Goal: Task Accomplishment & Management: Use online tool/utility

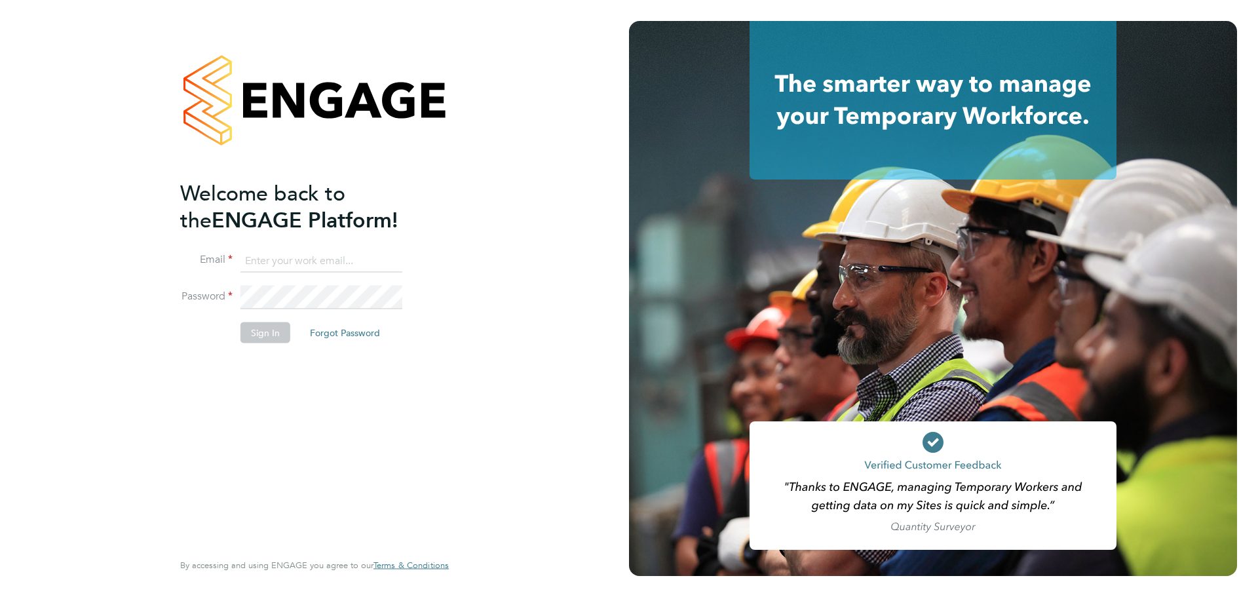
type input "[EMAIL_ADDRESS][DOMAIN_NAME]"
click at [274, 339] on button "Sign In" at bounding box center [265, 332] width 50 height 21
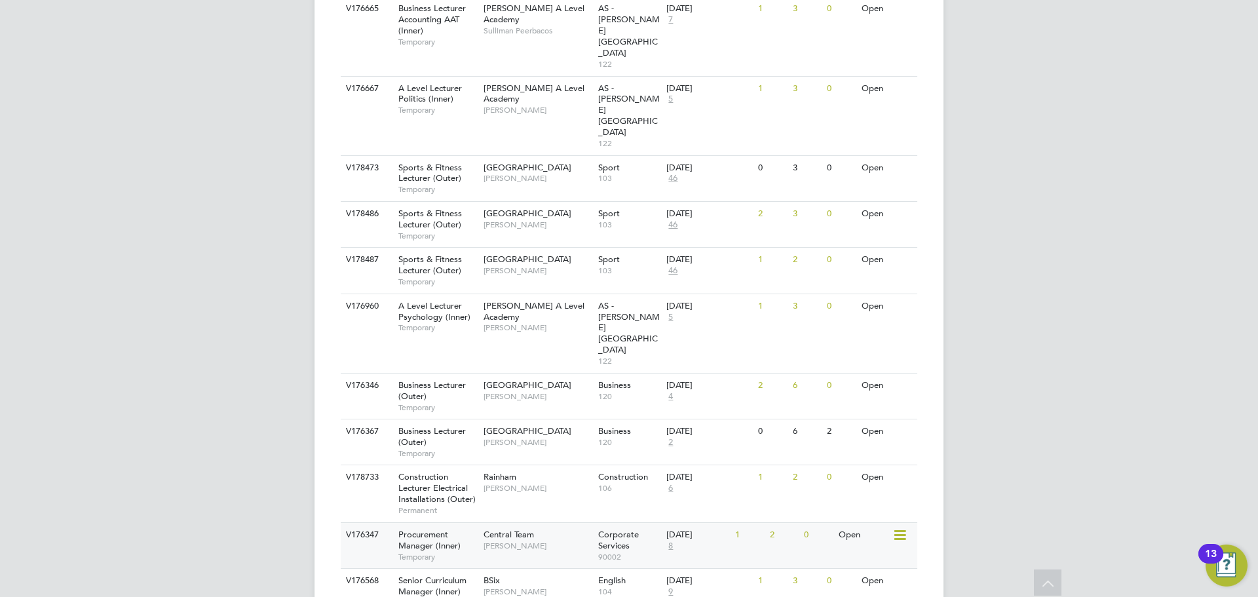
scroll to position [1316, 0]
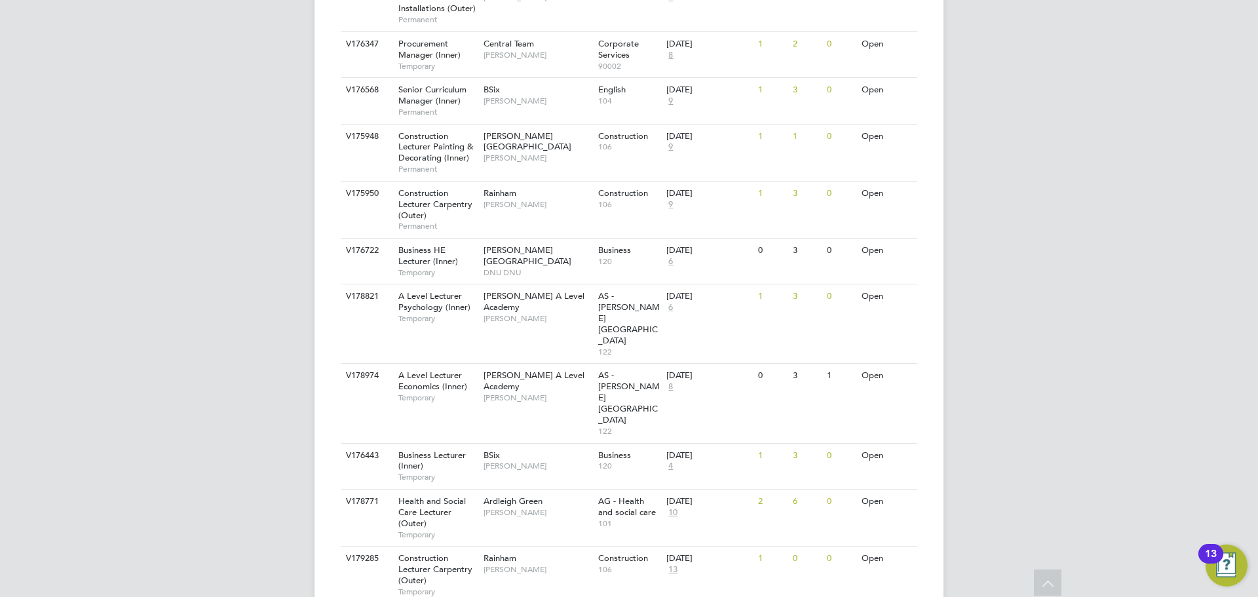
scroll to position [1720, 0]
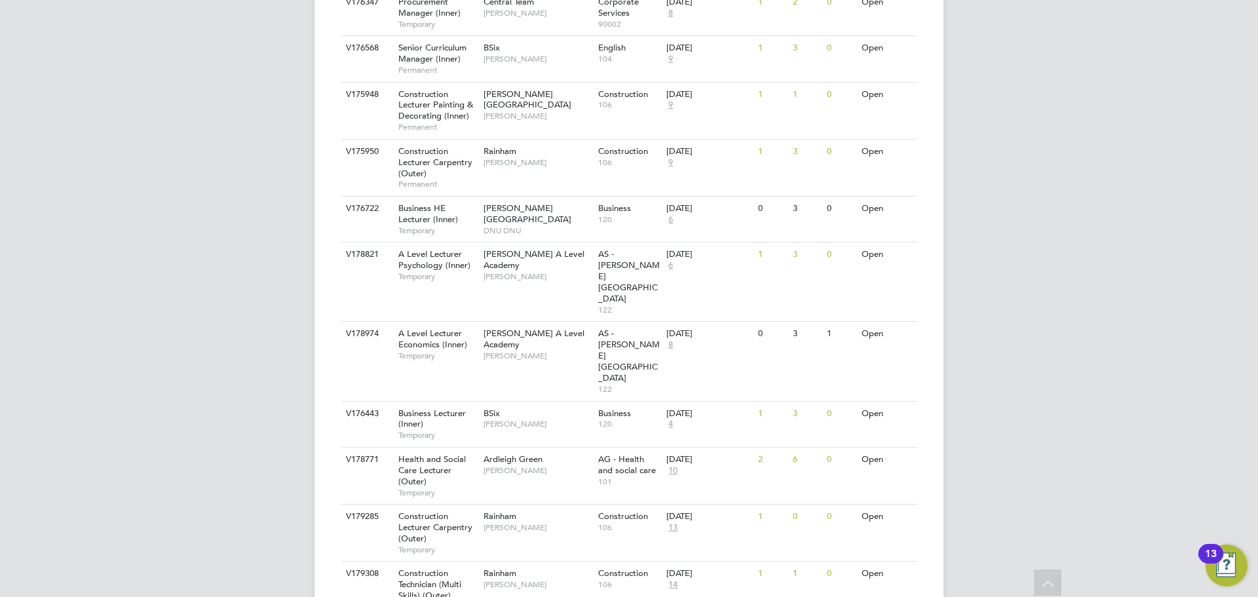
scroll to position [1851, 0]
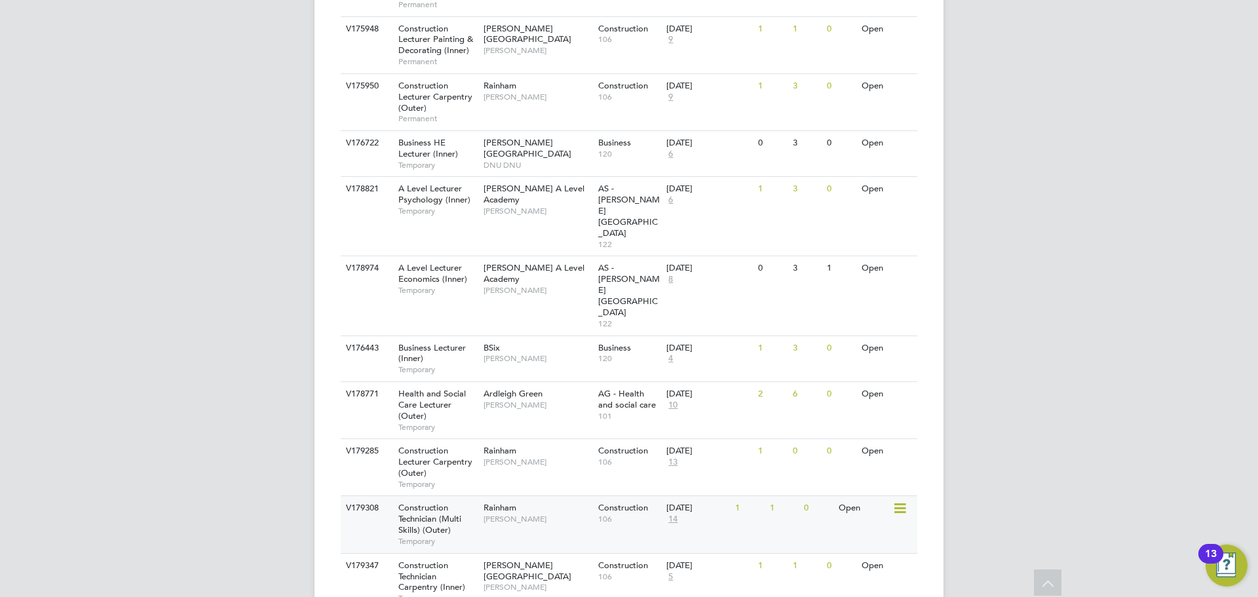
click at [592, 496] on div "Rainham Ian Rist" at bounding box center [537, 513] width 115 height 34
click at [482, 553] on div "V179347 Construction Technician Carpentry (Inner) Temporary Hackney Campus Nath…" at bounding box center [629, 581] width 577 height 57
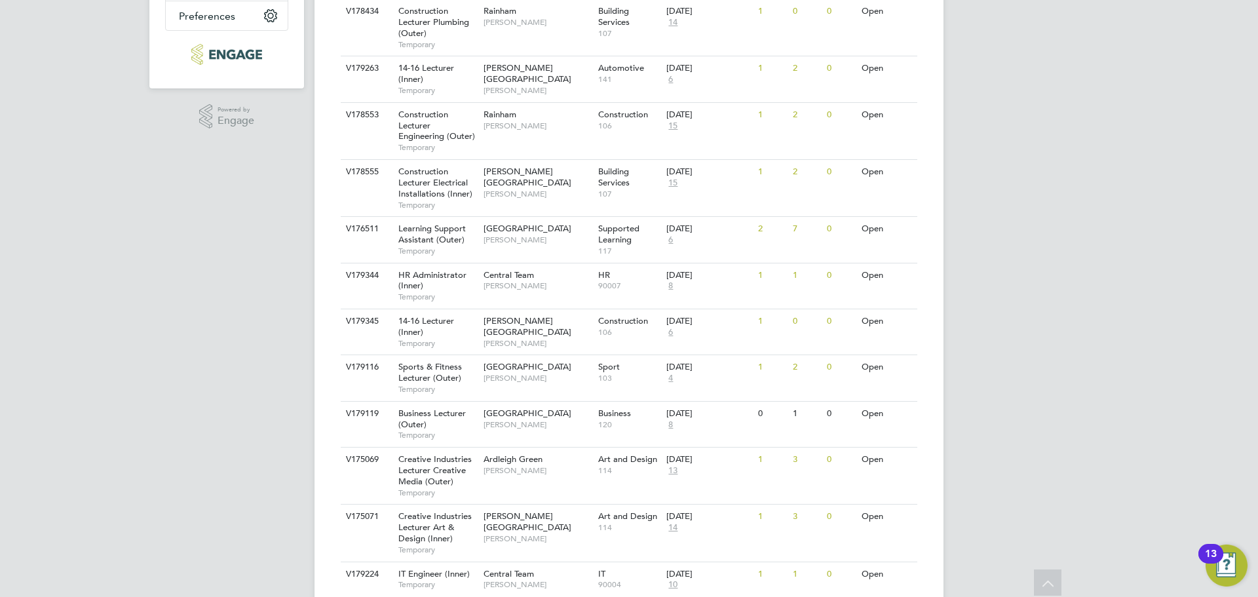
scroll to position [0, 0]
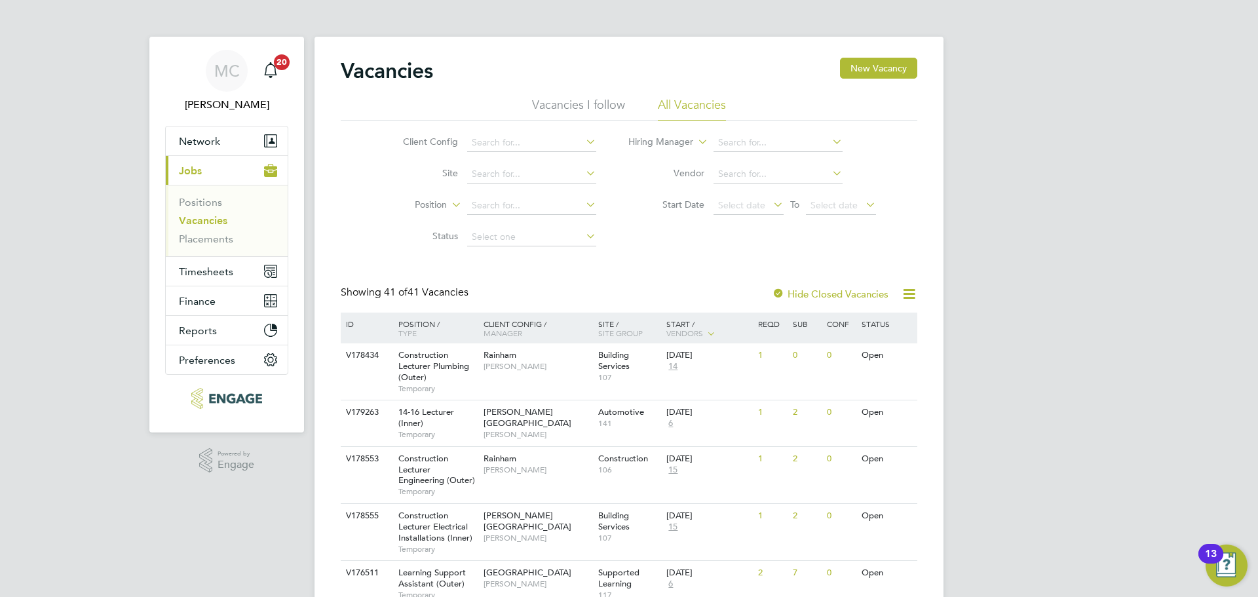
click at [554, 104] on li "Vacancies I follow" at bounding box center [578, 109] width 93 height 24
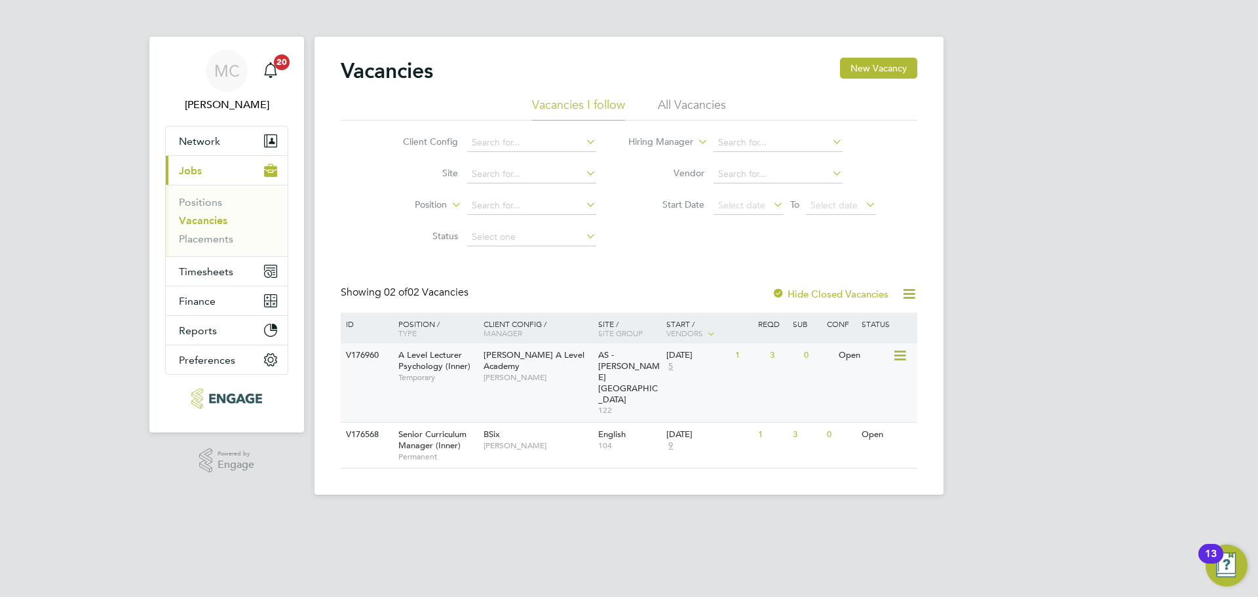
click at [529, 379] on div "V176960 A Level Lecturer Psychology (Inner) Temporary Attlee A Level Academy Ke…" at bounding box center [629, 382] width 577 height 79
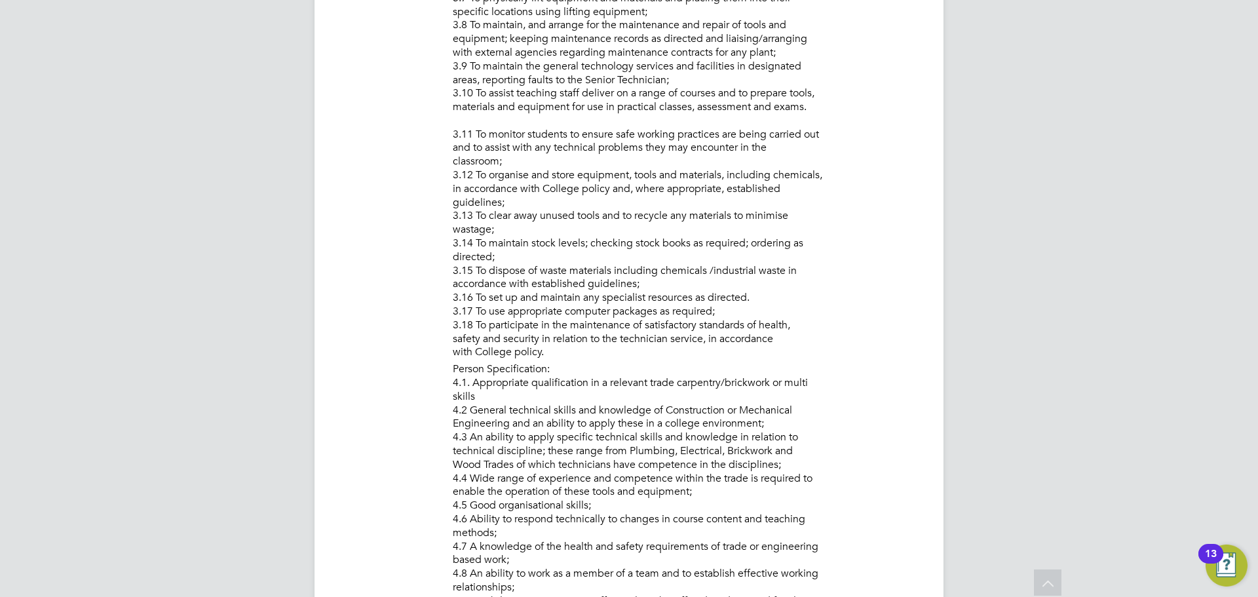
scroll to position [983, 0]
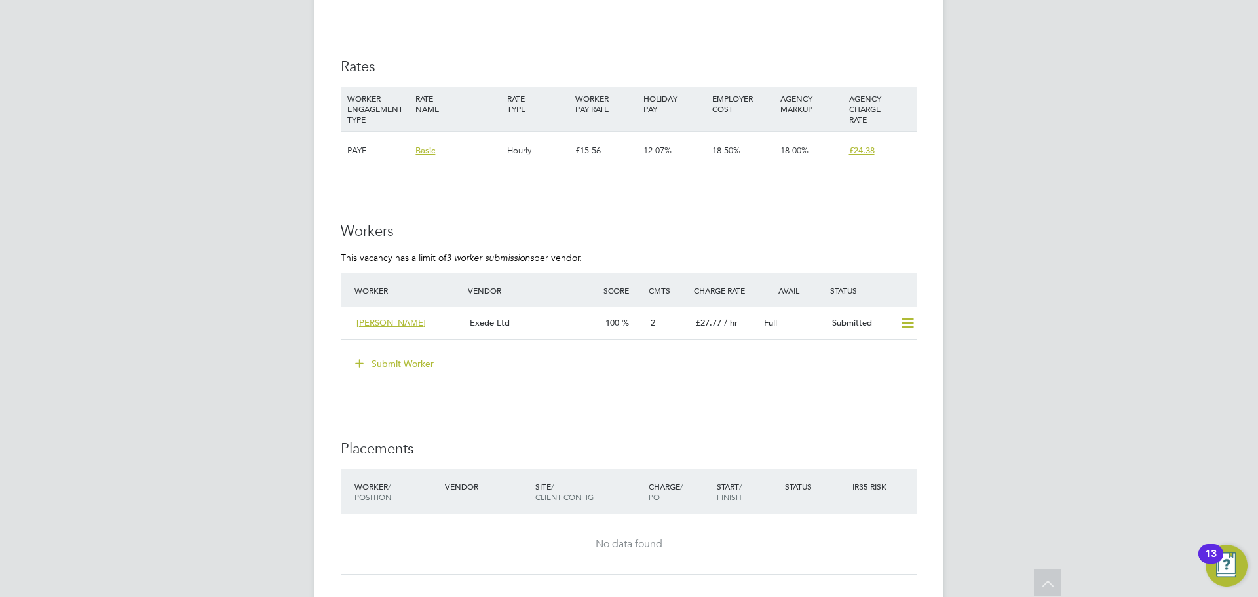
scroll to position [2031, 0]
click at [550, 314] on div "Exede Ltd" at bounding box center [533, 322] width 136 height 22
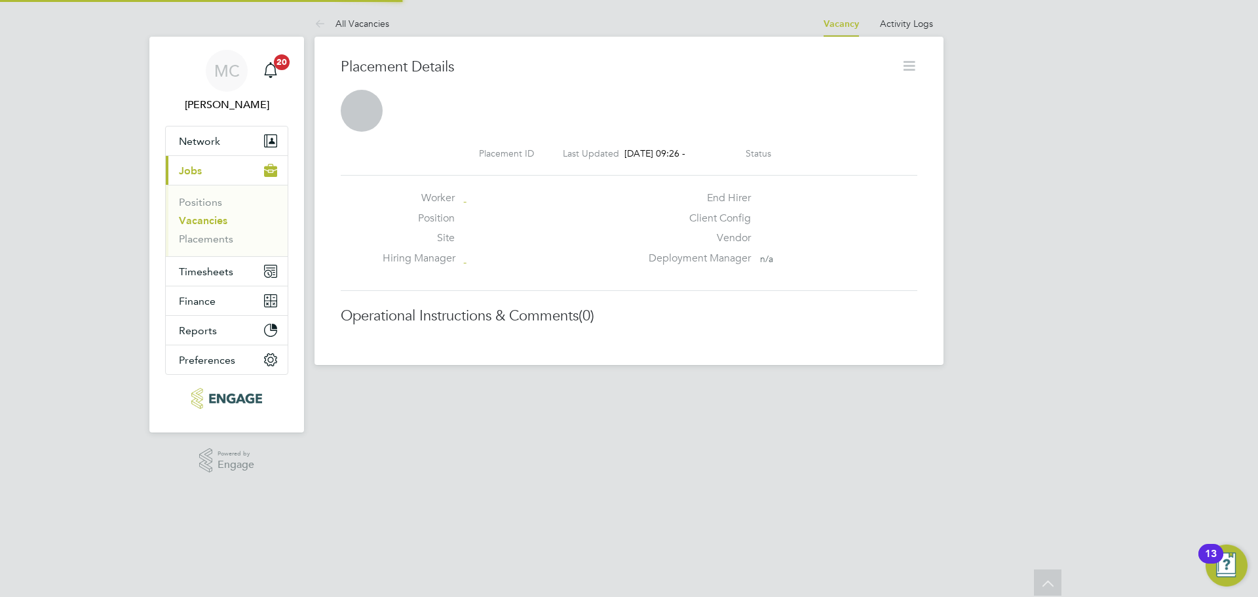
scroll to position [21, 259]
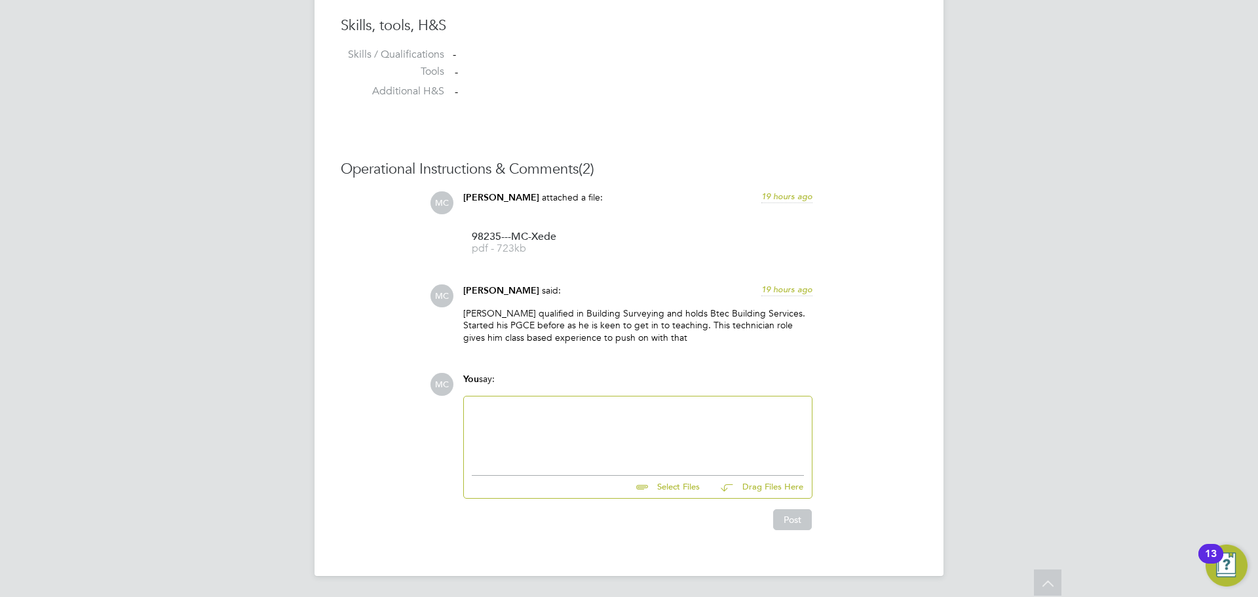
click at [552, 413] on div at bounding box center [638, 432] width 332 height 56
click at [788, 526] on button "Post" at bounding box center [792, 519] width 39 height 21
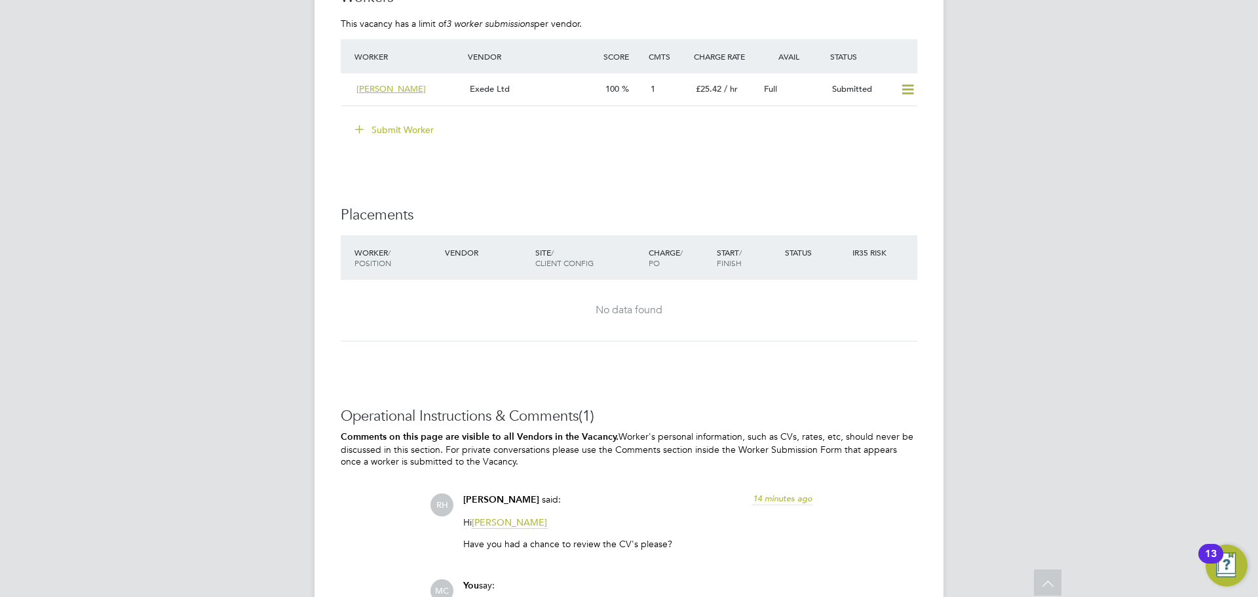
scroll to position [2359, 0]
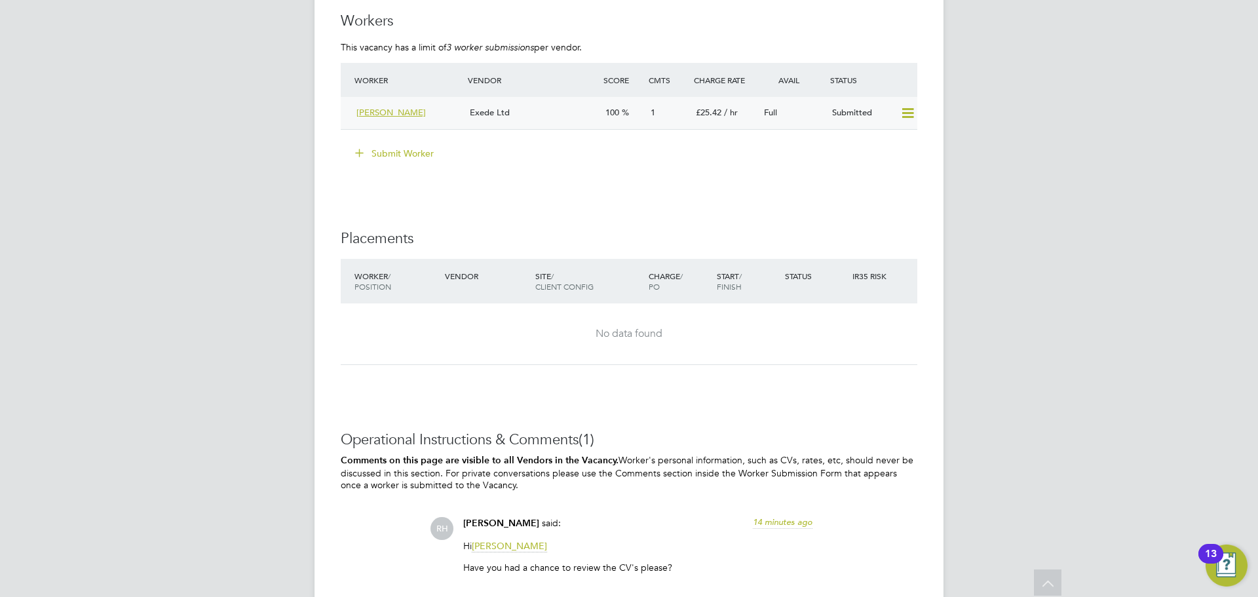
click at [538, 119] on div "Exede Ltd" at bounding box center [533, 113] width 136 height 22
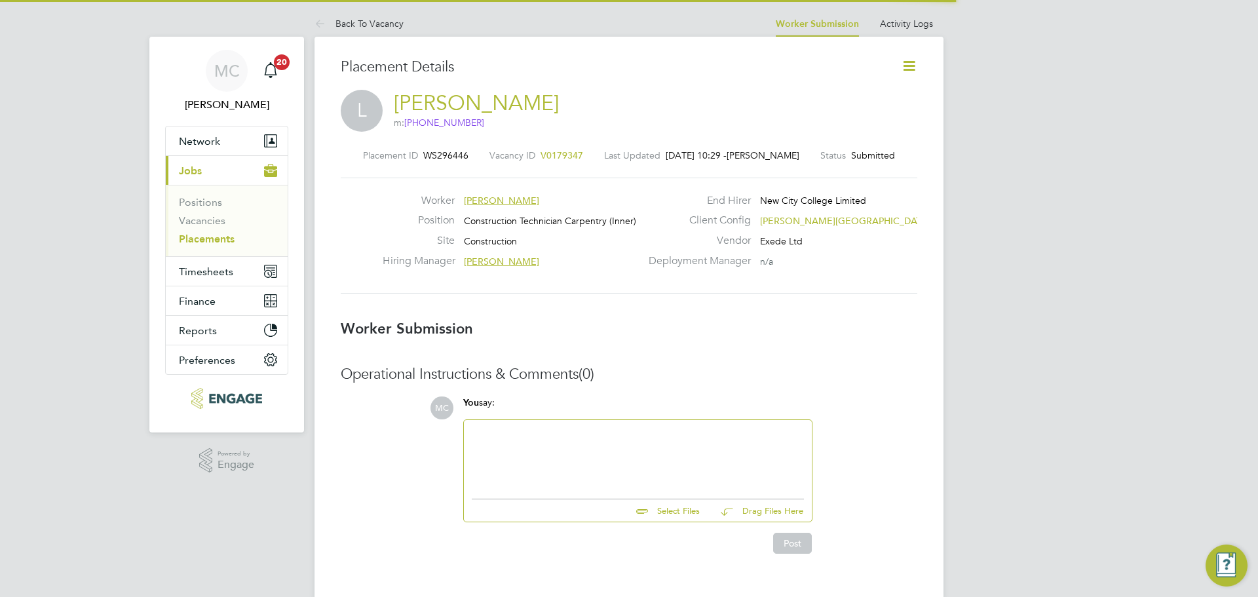
scroll to position [7, 7]
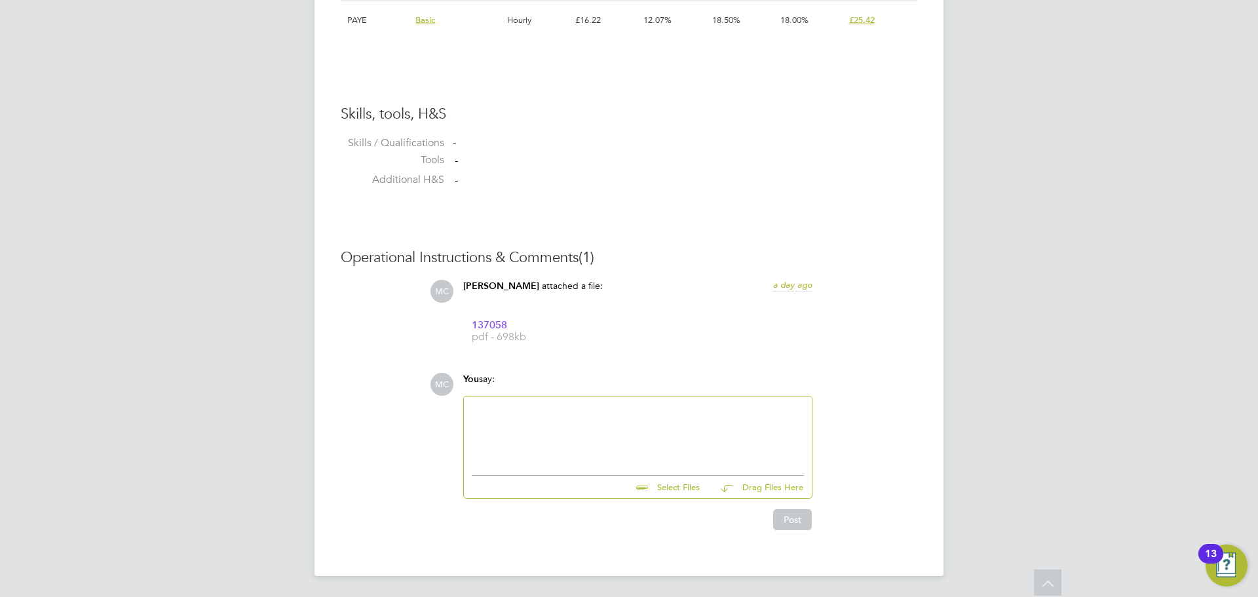
drag, startPoint x: 591, startPoint y: 438, endPoint x: 600, endPoint y: 406, distance: 33.4
click at [597, 408] on div at bounding box center [638, 432] width 332 height 56
click at [809, 512] on button "Post" at bounding box center [792, 519] width 39 height 21
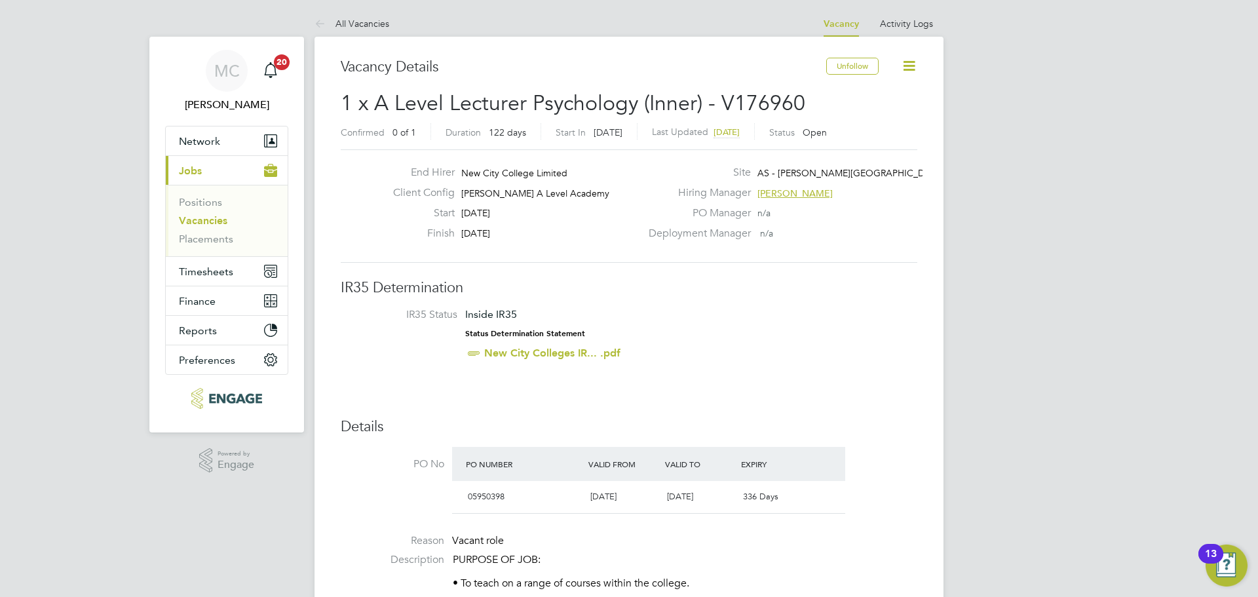
click at [792, 200] on div "Hiring Manager [PERSON_NAME]" at bounding box center [782, 196] width 282 height 20
click at [792, 197] on span "[PERSON_NAME]" at bounding box center [794, 193] width 75 height 12
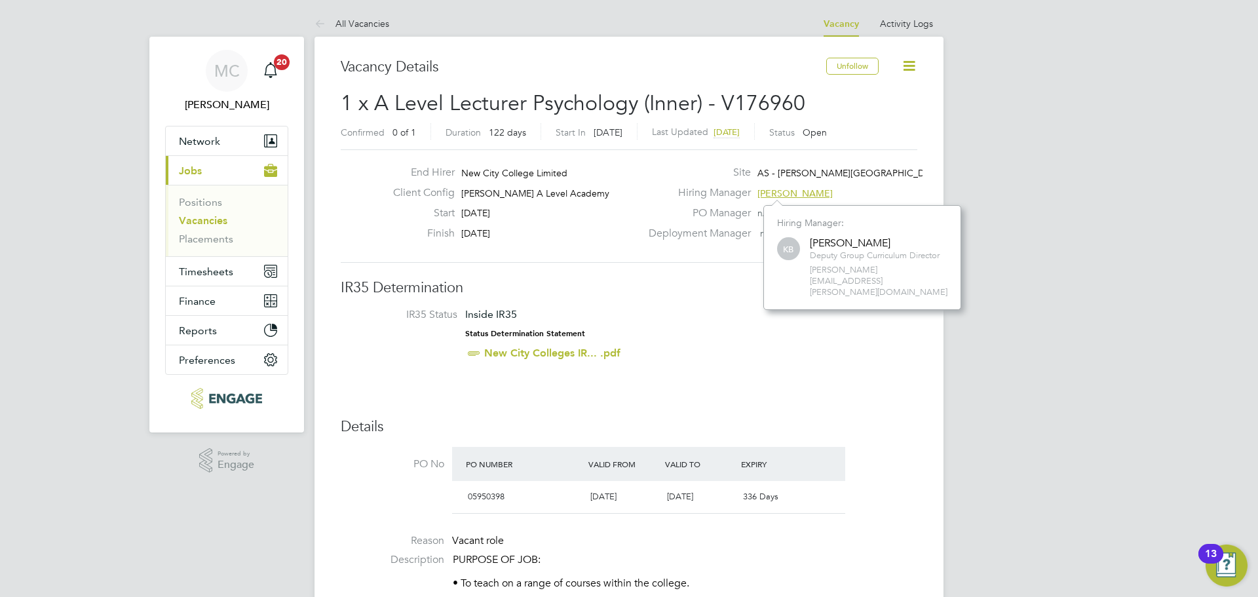
click at [788, 358] on li "IR35 Status Inside IR35 Status Determination Statement New City Colleges IR... …" at bounding box center [629, 336] width 550 height 57
